Goal: Task Accomplishment & Management: Use online tool/utility

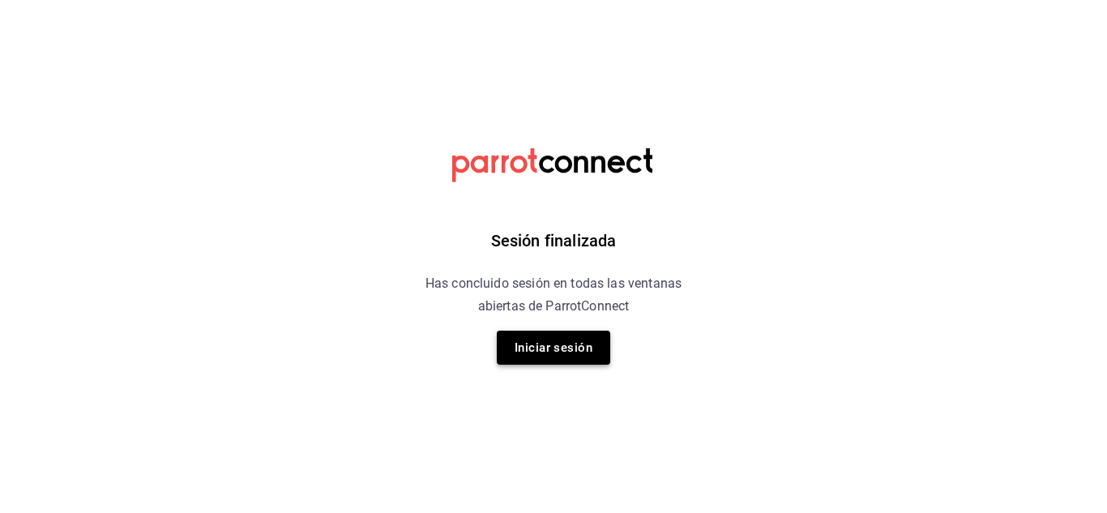
click at [569, 344] on button "Iniciar sesión" at bounding box center [553, 348] width 113 height 34
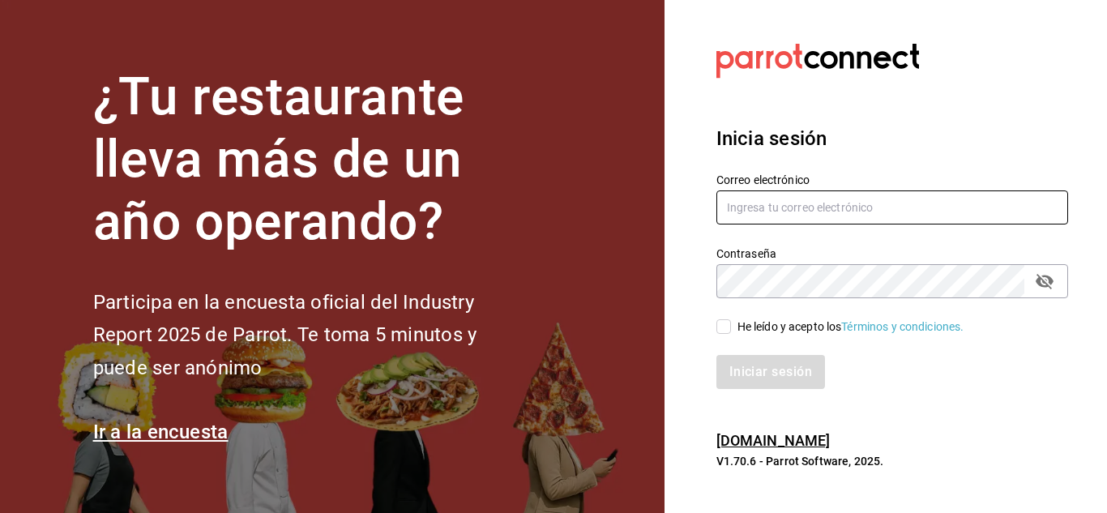
type input "[EMAIL_ADDRESS][DOMAIN_NAME]"
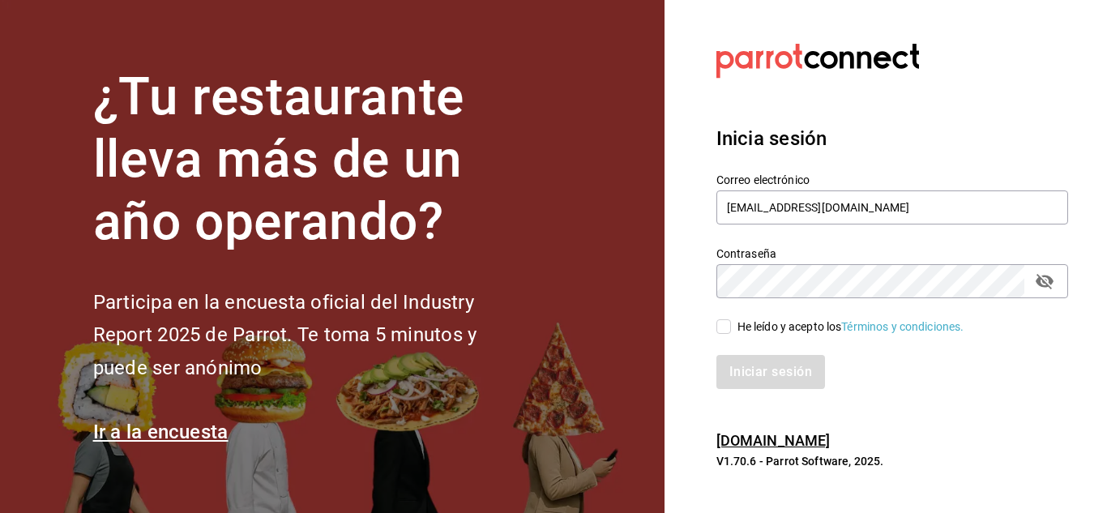
drag, startPoint x: 718, startPoint y: 322, endPoint x: 730, endPoint y: 342, distance: 23.6
click at [719, 326] on input "He leído y acepto los Términos y condiciones." at bounding box center [723, 326] width 15 height 15
checkbox input "true"
click at [760, 383] on button "Iniciar sesión" at bounding box center [771, 372] width 110 height 34
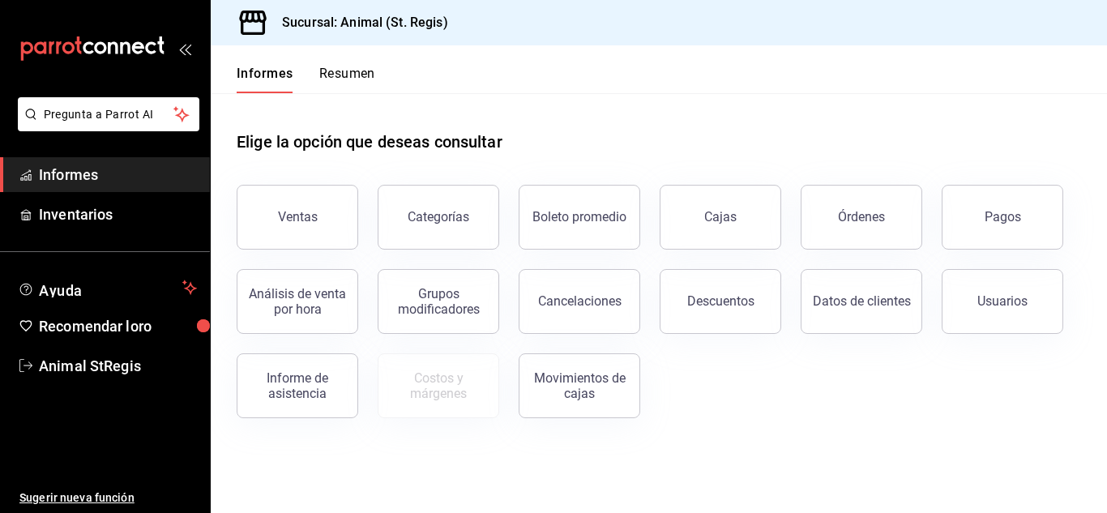
click at [1036, 217] on button "Pagos" at bounding box center [1002, 217] width 122 height 65
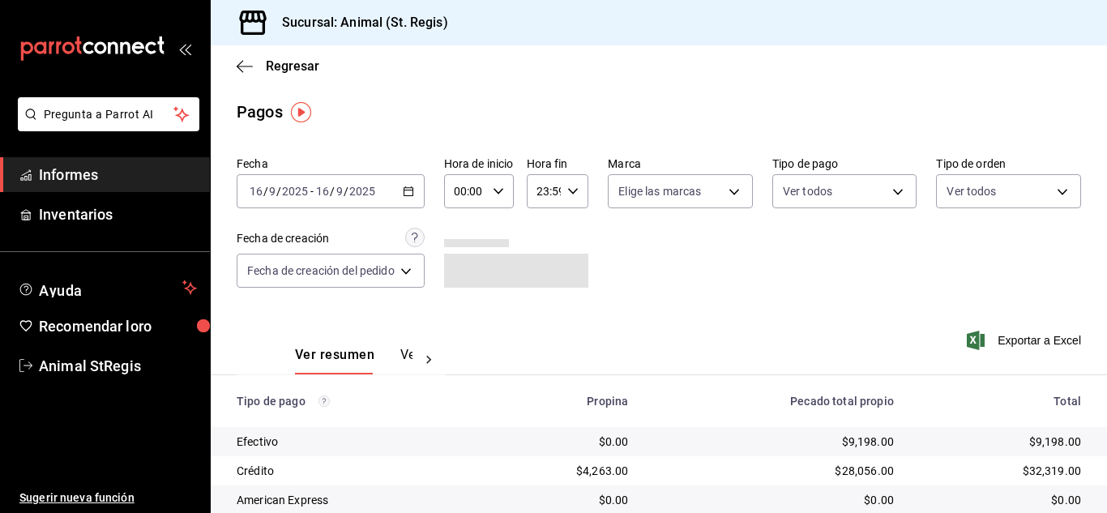
click at [486, 196] on input "00:00" at bounding box center [465, 191] width 42 height 32
click at [464, 331] on button "07" at bounding box center [464, 342] width 29 height 32
type input "07:00"
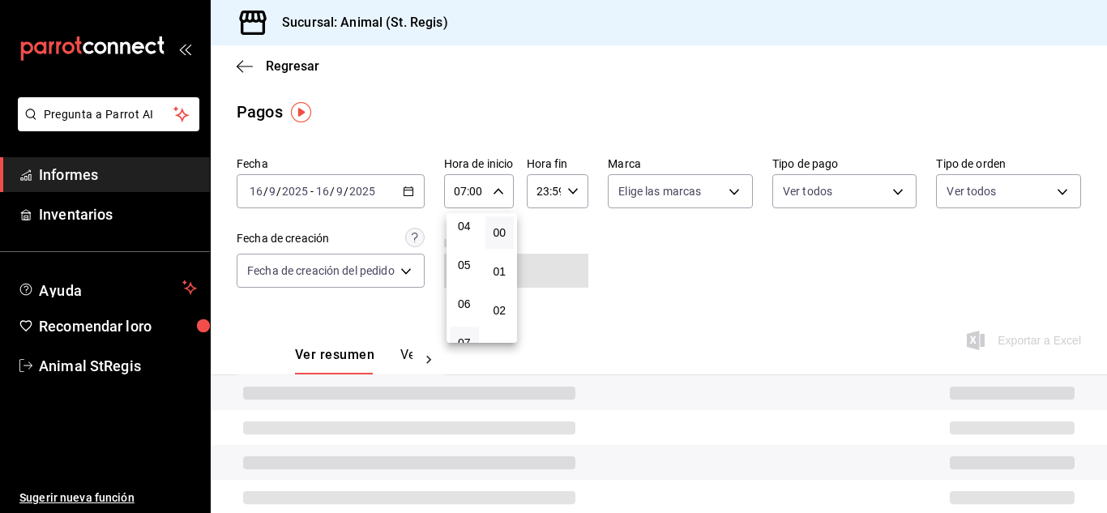
click at [629, 260] on div at bounding box center [553, 256] width 1107 height 513
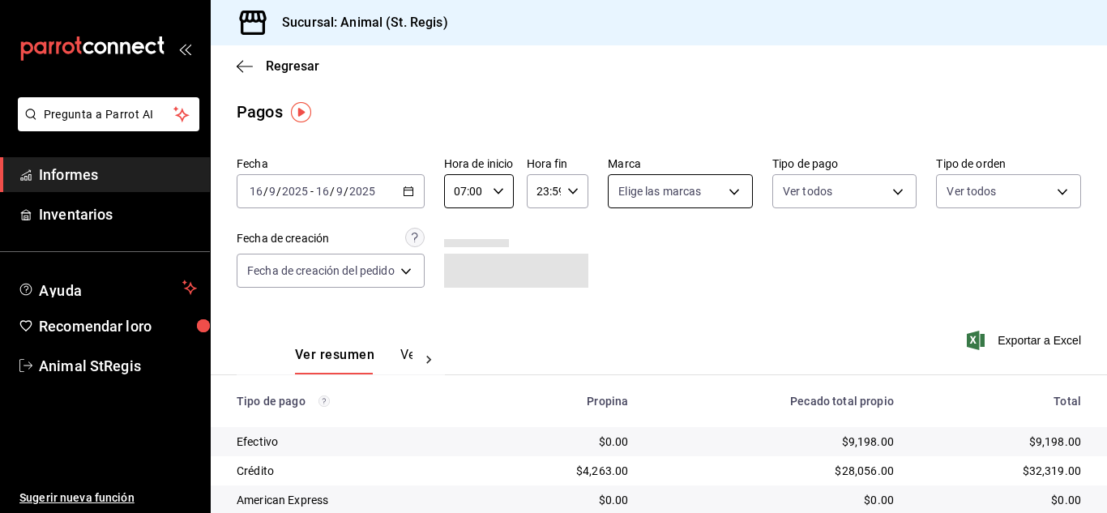
click at [630, 190] on body "Pregunta a Parrot AI Informes Inventarios Ayuda Recomendar loro Animal StRegis …" at bounding box center [553, 256] width 1107 height 513
click at [627, 247] on input "checkbox" at bounding box center [624, 254] width 15 height 15
checkbox input "true"
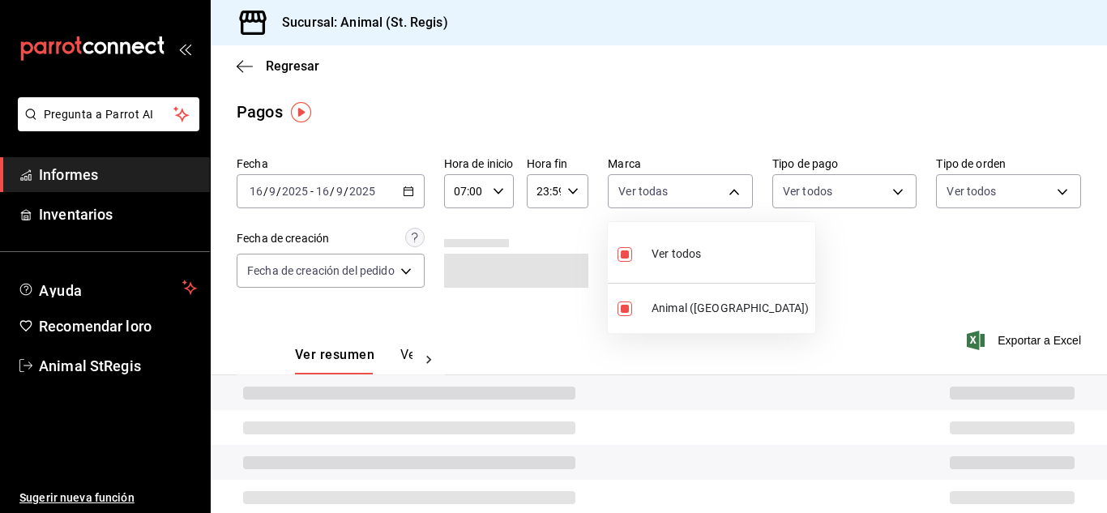
type input "3f39fcdc-c8c4-4fff-883a-47b345d9391c"
checkbox input "true"
click at [779, 254] on div at bounding box center [553, 256] width 1107 height 513
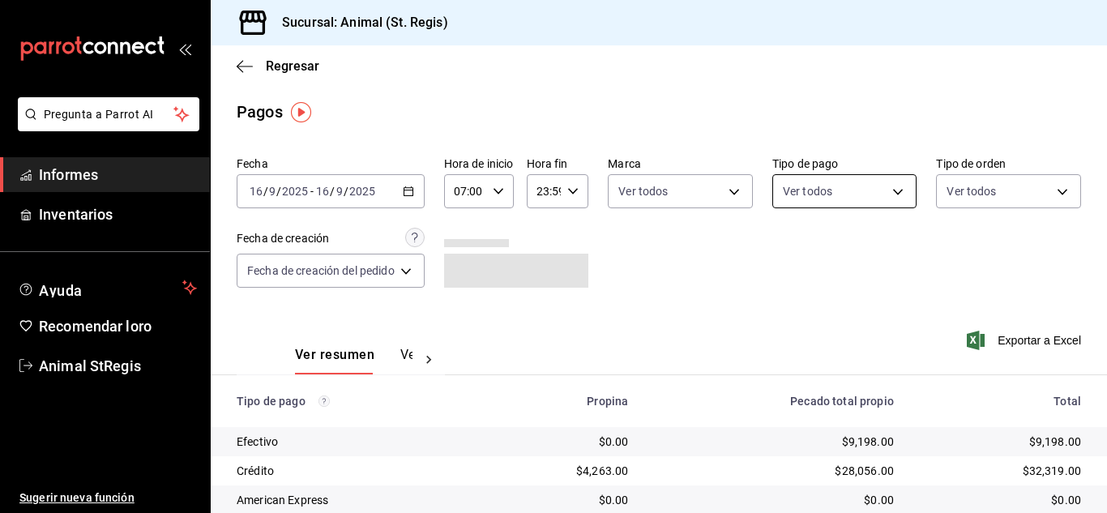
click at [854, 190] on body "Pregunta a Parrot AI Informes Inventarios Ayuda Recomendar loro Animal StRegis …" at bounding box center [553, 256] width 1107 height 513
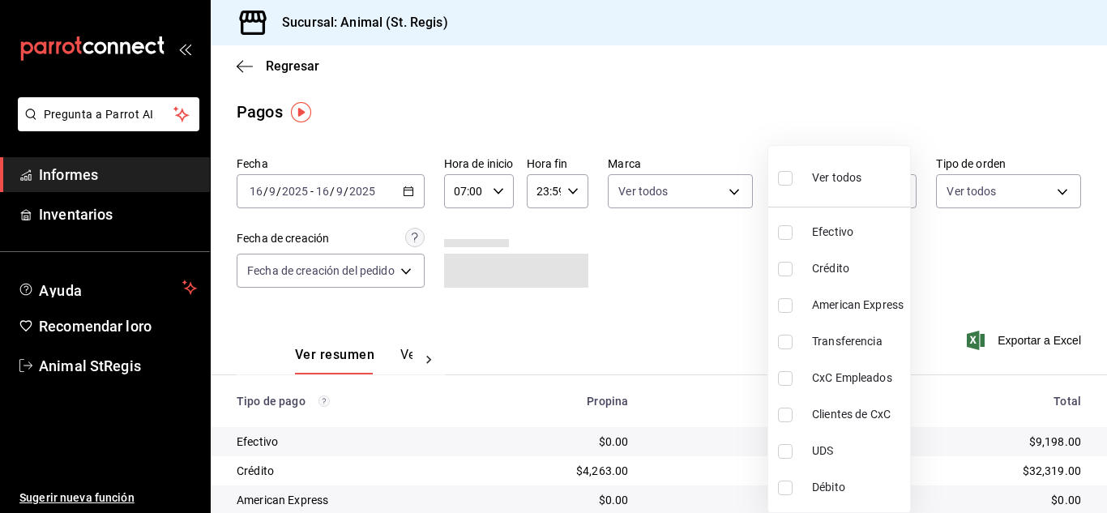
click at [787, 177] on input "checkbox" at bounding box center [785, 178] width 15 height 15
checkbox input "true"
type input "5a0f3365-d715-4940-adc4-656debb7822a,fc07b02b-84a7-4dba-9bff-98bba82b1290,ff2b0…"
checkbox input "true"
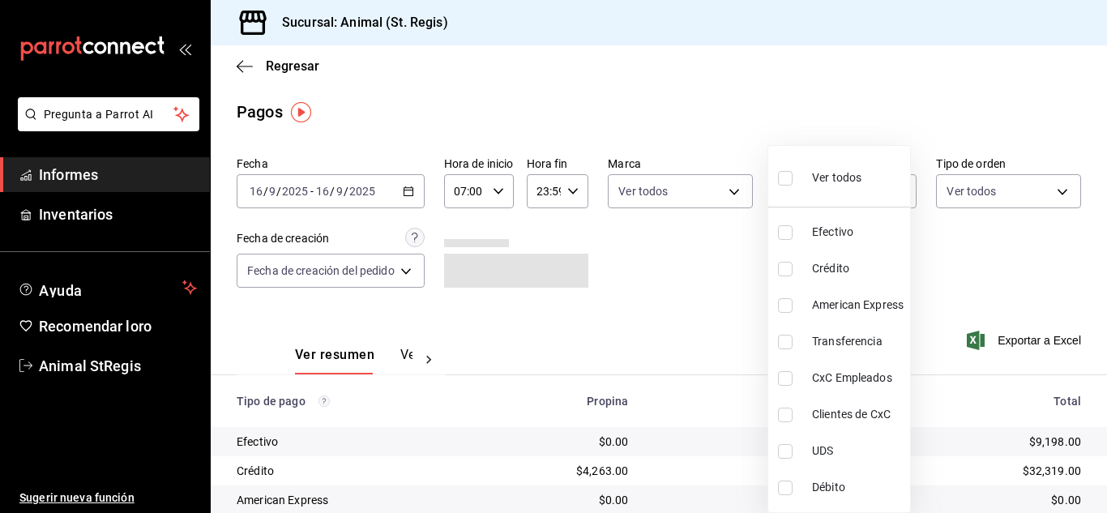
checkbox input "true"
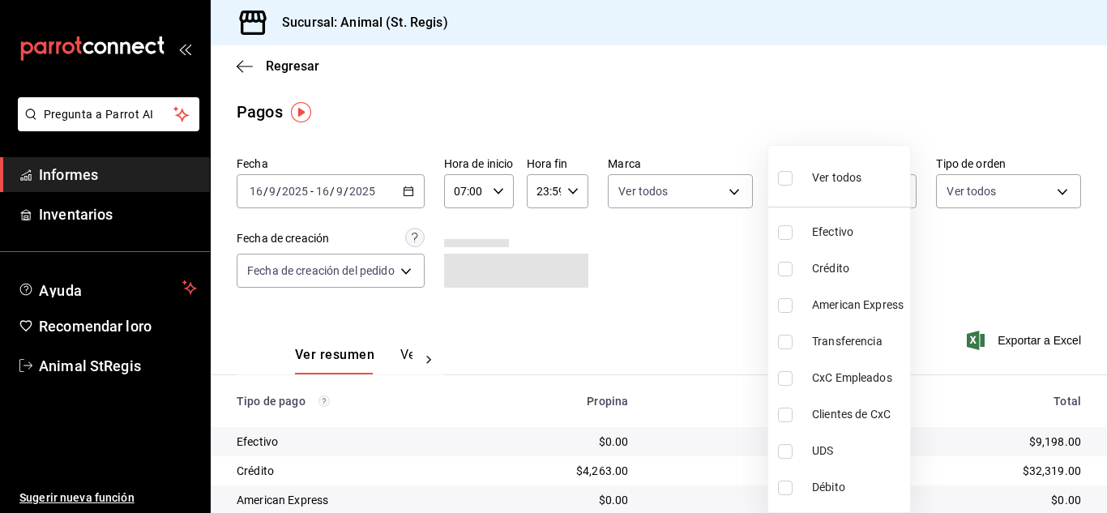
checkbox input "true"
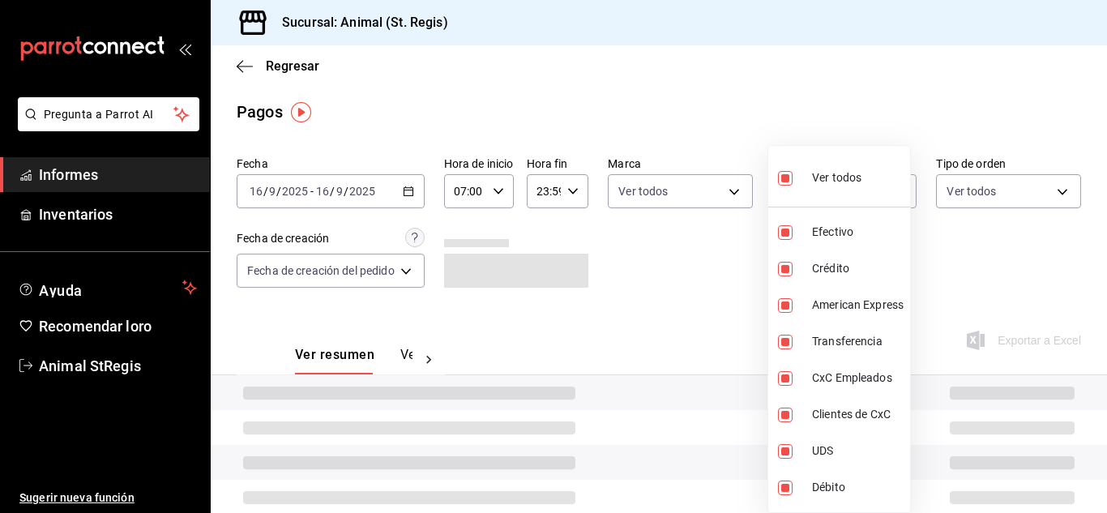
click at [766, 111] on div at bounding box center [553, 256] width 1107 height 513
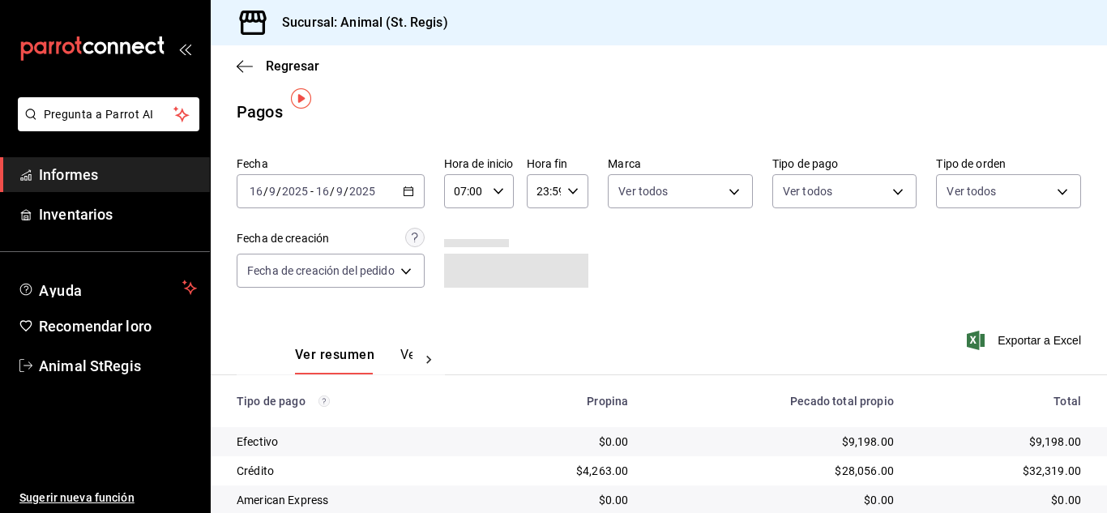
scroll to position [203, 0]
